Goal: Task Accomplishment & Management: Manage account settings

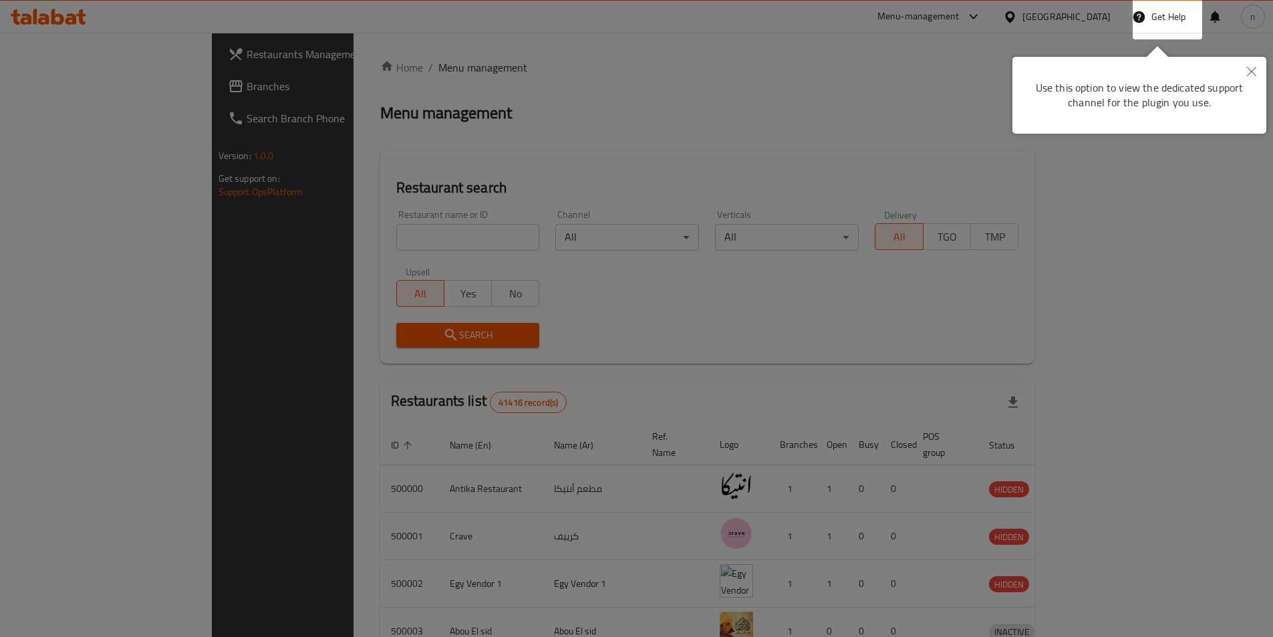
click at [1253, 71] on icon "Close" at bounding box center [1251, 71] width 9 height 9
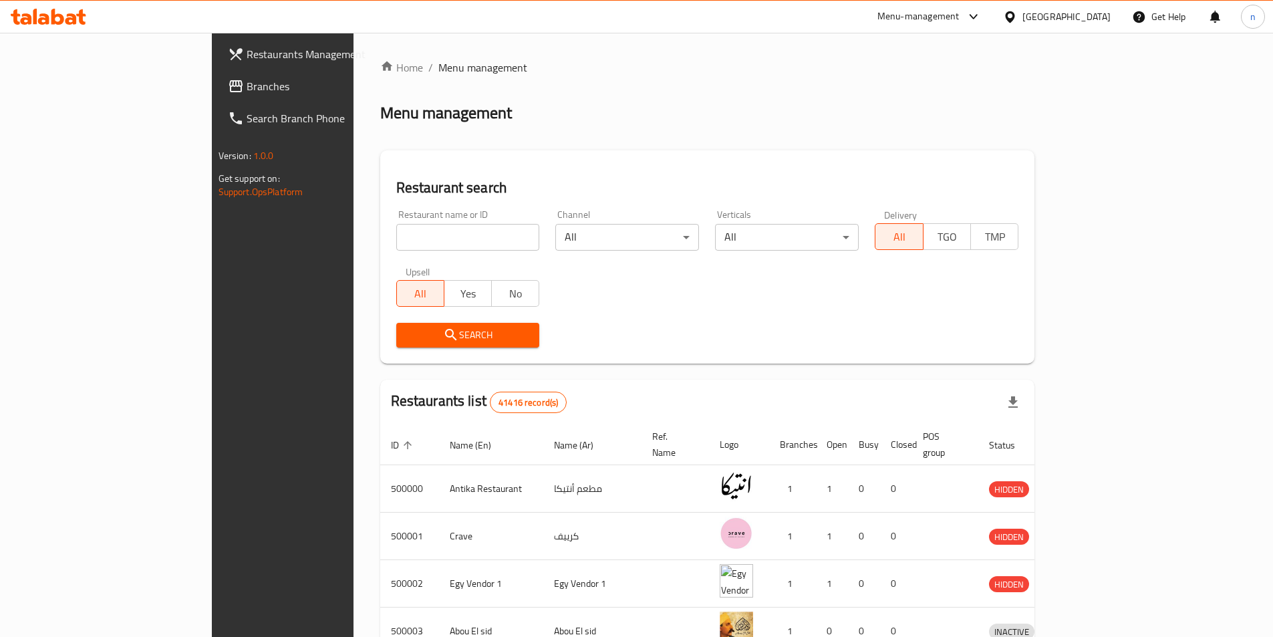
click at [1017, 21] on icon at bounding box center [1010, 17] width 14 height 14
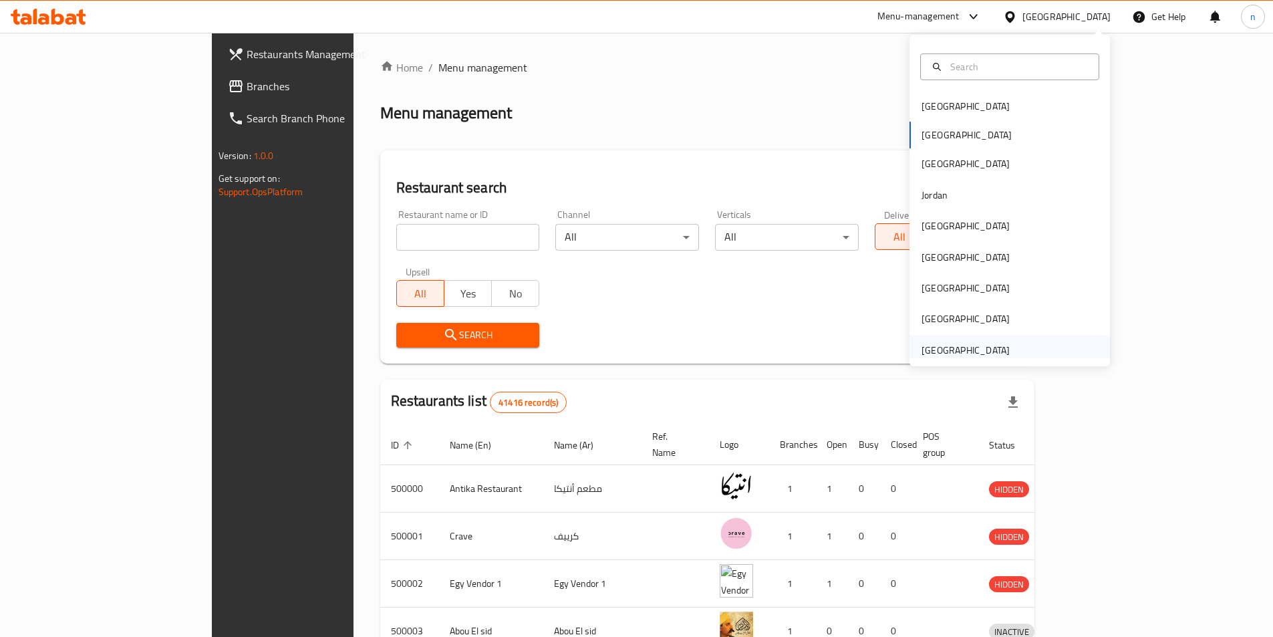
click at [969, 355] on div "[GEOGRAPHIC_DATA]" at bounding box center [965, 350] width 88 height 15
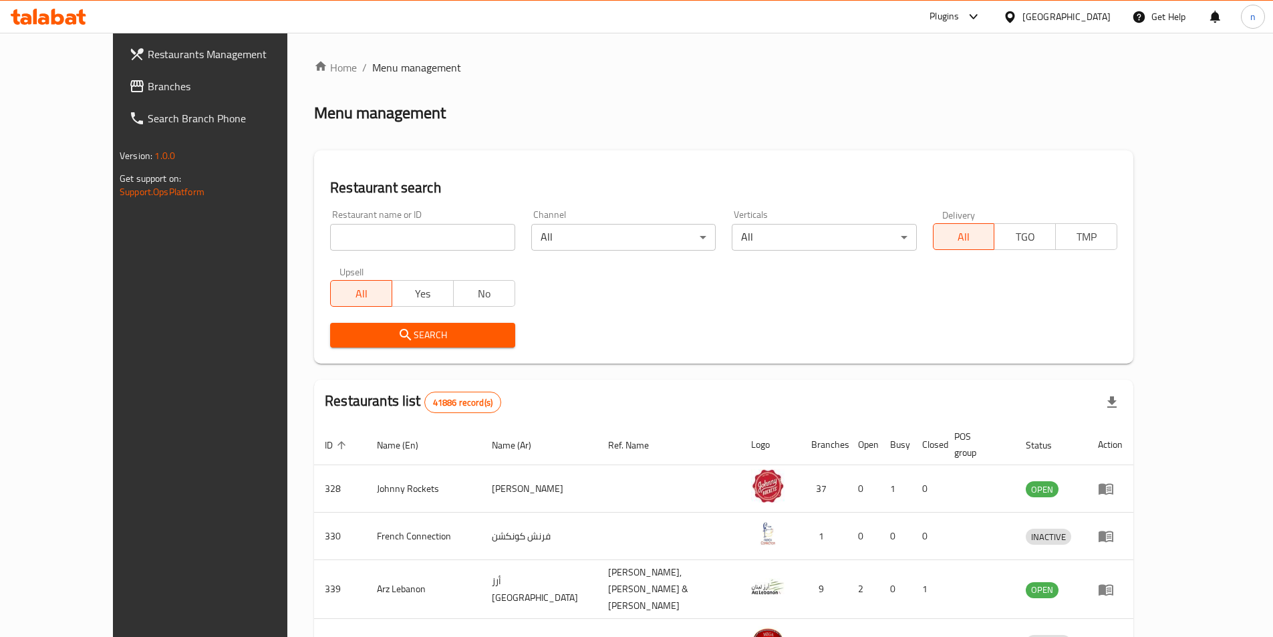
click at [148, 86] on span "Branches" at bounding box center [231, 86] width 167 height 16
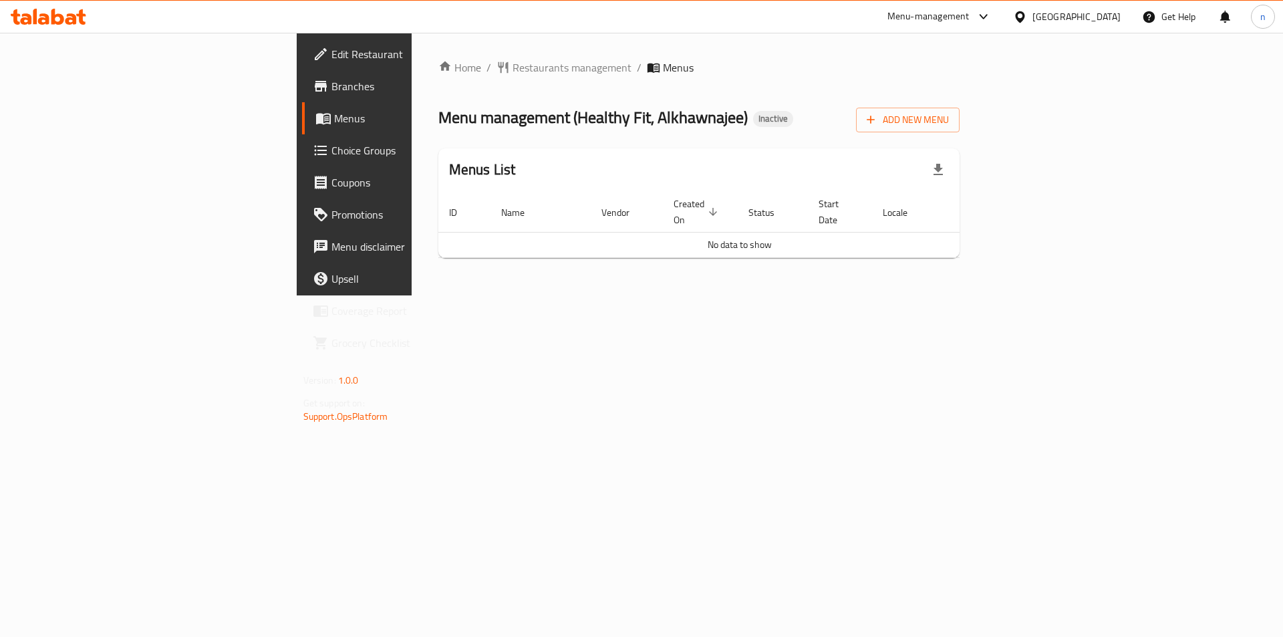
click at [302, 69] on link "Edit Restaurant" at bounding box center [406, 54] width 209 height 32
